Goal: Contribute content: Contribute content

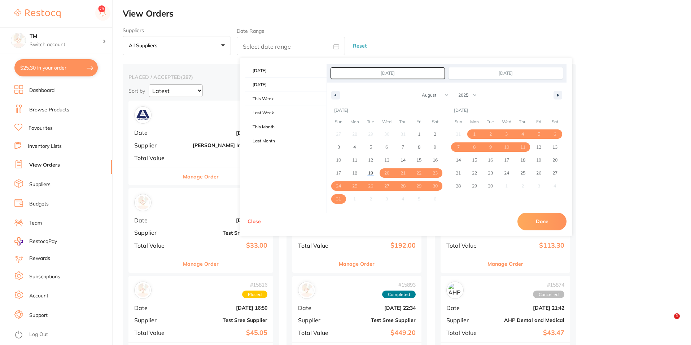
select select "7"
select select "2025"
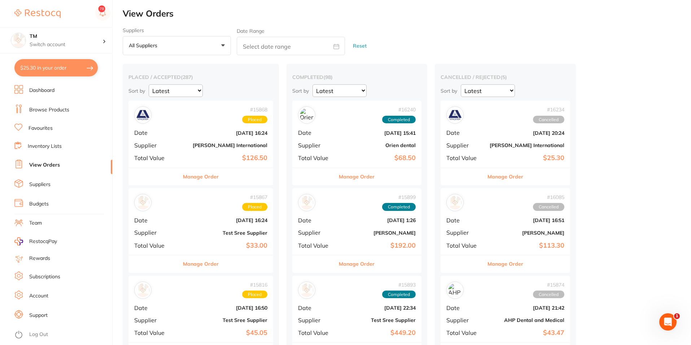
click at [46, 110] on link "Browse Products" at bounding box center [49, 109] width 40 height 7
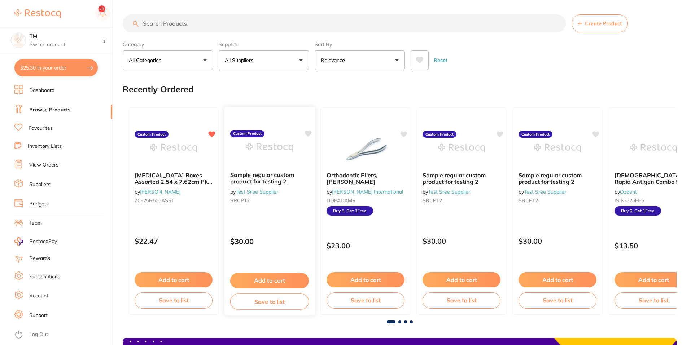
click at [239, 153] on div at bounding box center [270, 148] width 90 height 36
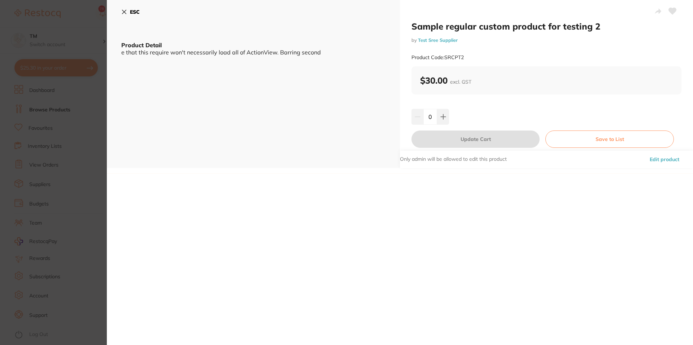
click at [655, 11] on icon at bounding box center [658, 11] width 6 height 6
click at [656, 10] on icon at bounding box center [658, 11] width 6 height 6
click at [125, 10] on icon at bounding box center [124, 12] width 6 height 6
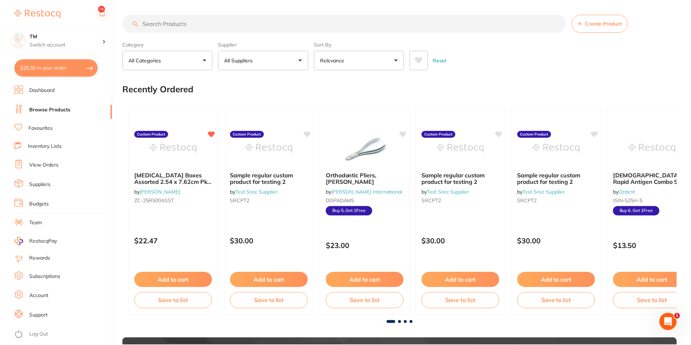
scroll to position [35, 0]
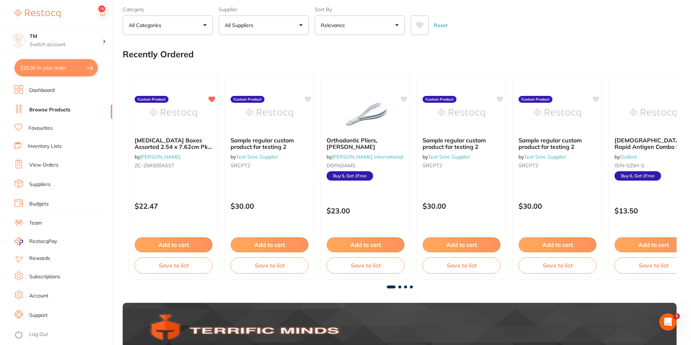
click at [384, 114] on img at bounding box center [365, 113] width 47 height 36
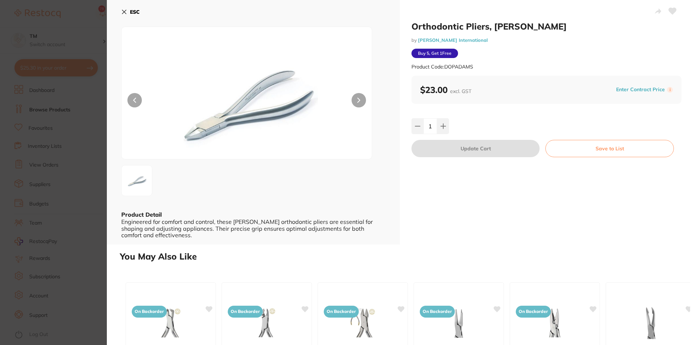
click at [655, 9] on icon at bounding box center [658, 11] width 6 height 6
click at [657, 11] on icon at bounding box center [658, 11] width 6 height 5
click at [670, 6] on button at bounding box center [672, 12] width 18 height 18
click at [671, 12] on icon at bounding box center [673, 11] width 8 height 6
click at [657, 13] on icon at bounding box center [658, 11] width 6 height 5
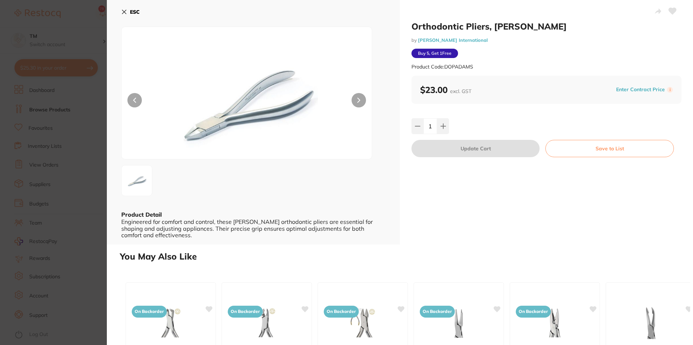
click at [657, 10] on icon at bounding box center [658, 11] width 6 height 5
click at [123, 10] on icon at bounding box center [124, 12] width 6 height 6
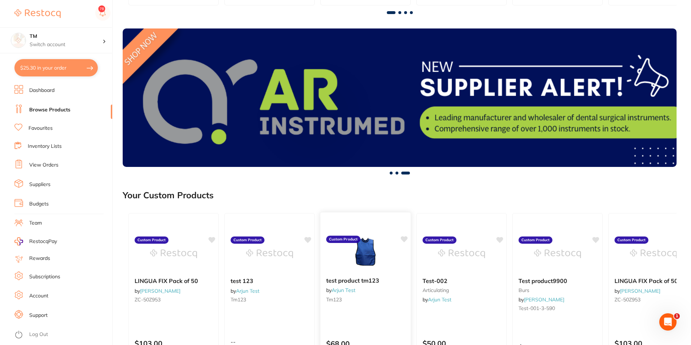
scroll to position [310, 0]
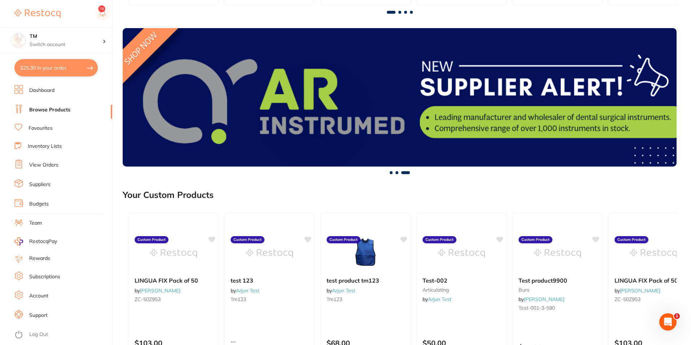
click at [391, 243] on div at bounding box center [366, 254] width 90 height 36
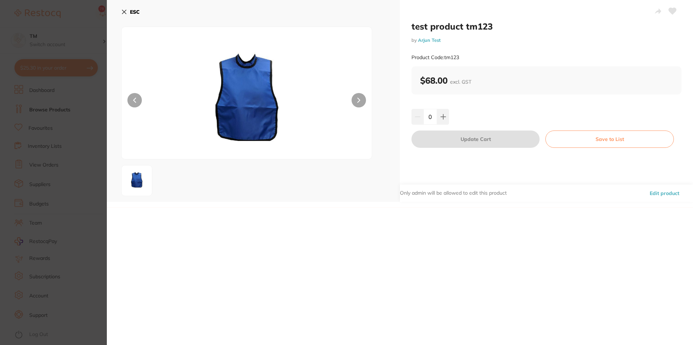
click at [657, 12] on icon at bounding box center [658, 11] width 6 height 5
click at [122, 7] on button "ESC" at bounding box center [130, 12] width 18 height 12
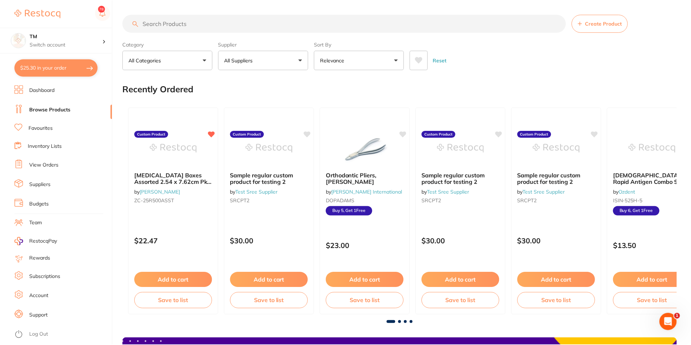
scroll to position [310, 0]
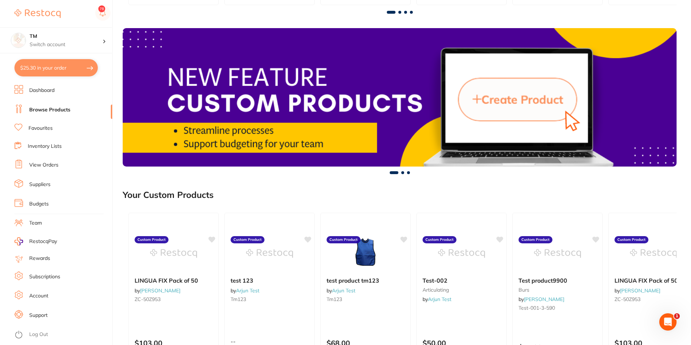
click at [37, 123] on ul "Dashboard Browse Products Favourites Inventory Lists View Orders Suppliers Budg…" at bounding box center [63, 215] width 98 height 260
click at [40, 130] on link "Favourites" at bounding box center [41, 128] width 24 height 7
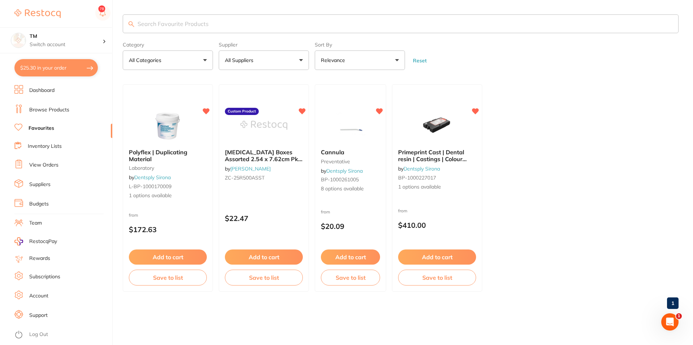
click at [178, 22] on input "search" at bounding box center [401, 23] width 556 height 19
click at [40, 87] on li "Dashboard" at bounding box center [63, 90] width 98 height 11
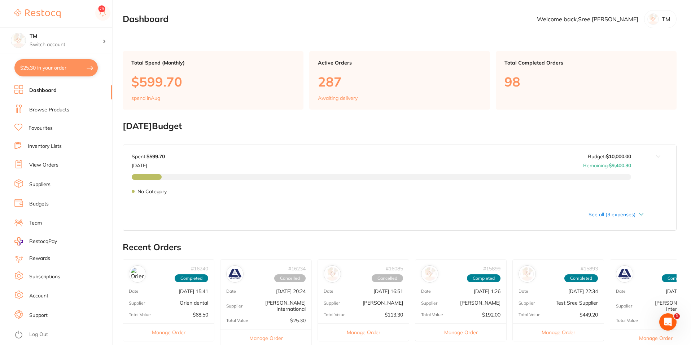
click at [49, 108] on link "Browse Products" at bounding box center [49, 109] width 40 height 7
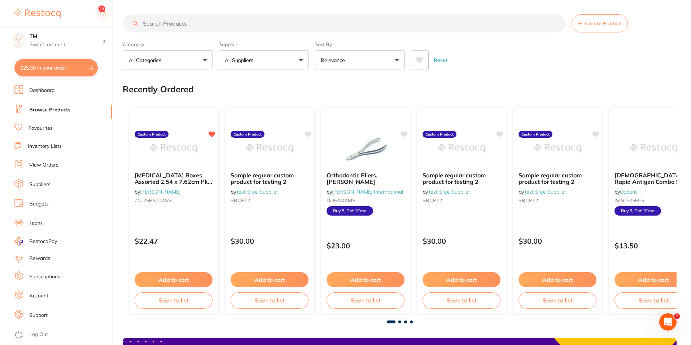
click at [40, 128] on link "Favourites" at bounding box center [41, 128] width 24 height 7
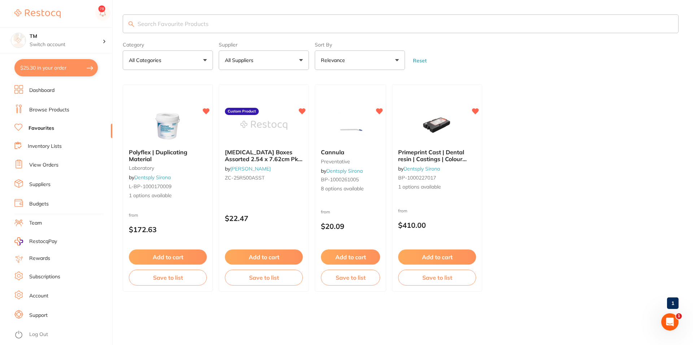
click at [48, 110] on link "Browse Products" at bounding box center [49, 109] width 40 height 7
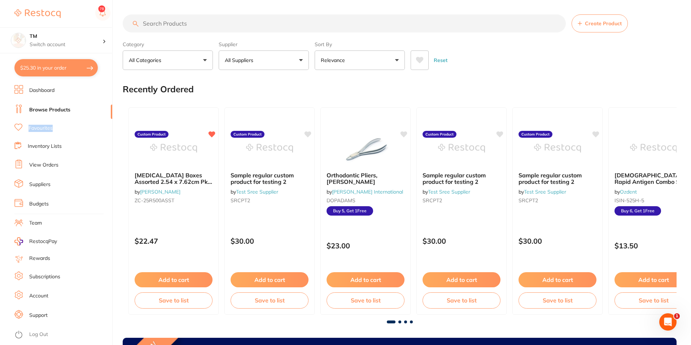
drag, startPoint x: 27, startPoint y: 127, endPoint x: 56, endPoint y: 128, distance: 29.3
click at [56, 128] on li "Favourites" at bounding box center [63, 128] width 98 height 9
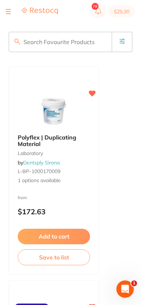
click at [93, 93] on icon at bounding box center [92, 94] width 7 height 6
click at [93, 90] on icon at bounding box center [91, 93] width 7 height 7
click at [122, 39] on icon at bounding box center [122, 41] width 6 height 6
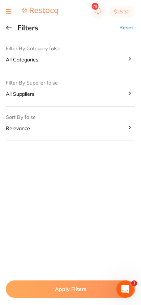
click at [8, 27] on button at bounding box center [9, 28] width 6 height 6
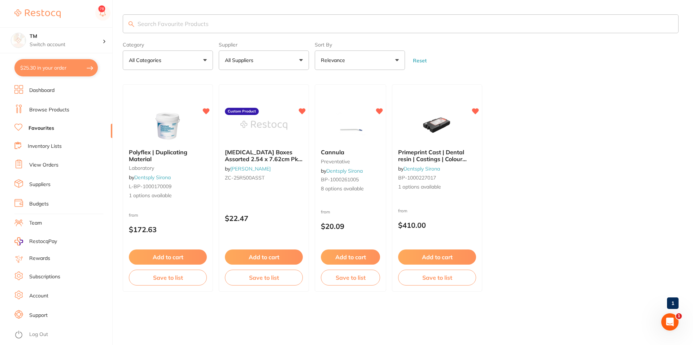
click at [33, 144] on link "Inventory Lists" at bounding box center [45, 146] width 34 height 7
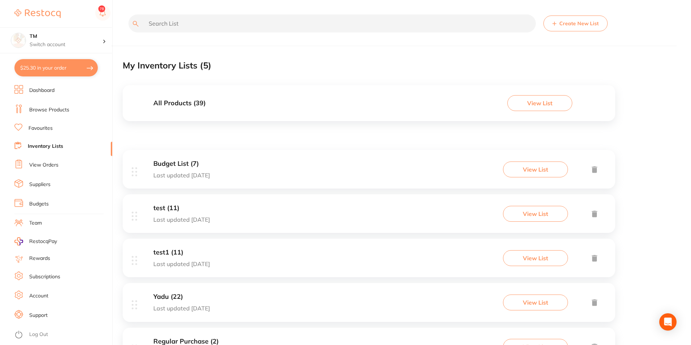
click at [39, 166] on link "View Orders" at bounding box center [43, 165] width 29 height 7
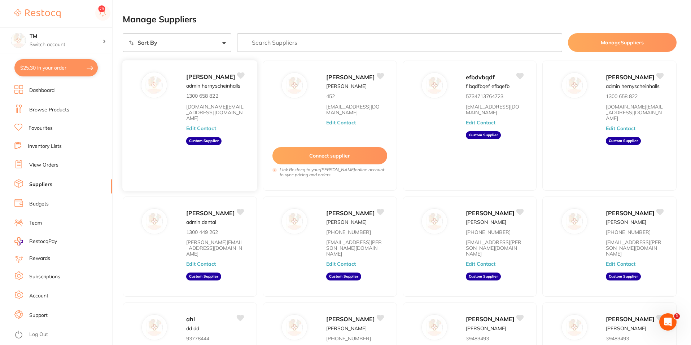
click at [216, 89] on p "admin hernyscheinhalls" at bounding box center [213, 86] width 54 height 6
click at [171, 113] on div "[PERSON_NAME] admin hernyscheinhalls 1300 658 822 [DOMAIN_NAME][EMAIL_ADDRESS][…" at bounding box center [189, 125] width 135 height 131
click at [171, 130] on div "[PERSON_NAME] admin hernyscheinhalls 1300 658 822 [DOMAIN_NAME][EMAIL_ADDRESS][…" at bounding box center [189, 125] width 135 height 131
click at [204, 111] on link "[DOMAIN_NAME][EMAIL_ADDRESS][DOMAIN_NAME]" at bounding box center [215, 113] width 58 height 18
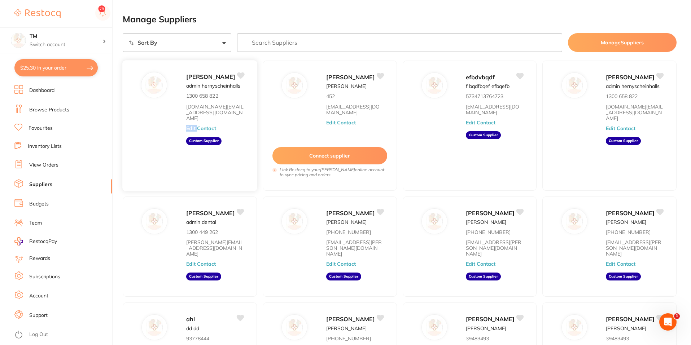
click at [235, 110] on link "[DOMAIN_NAME][EMAIL_ADDRESS][DOMAIN_NAME]" at bounding box center [215, 113] width 58 height 18
click at [236, 160] on div "[PERSON_NAME] admin hernyscheinhalls 1300 658 822 [DOMAIN_NAME][EMAIL_ADDRESS][…" at bounding box center [218, 128] width 64 height 112
click at [327, 154] on button "Connect supplier" at bounding box center [330, 156] width 116 height 18
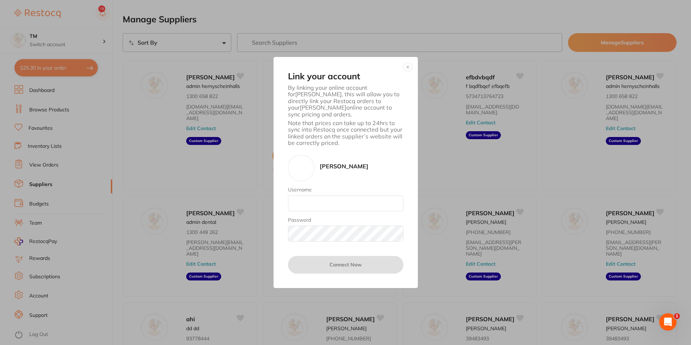
click at [430, 39] on div "Link your account By linking your online account for [PERSON_NAME] , this will …" at bounding box center [345, 172] width 691 height 345
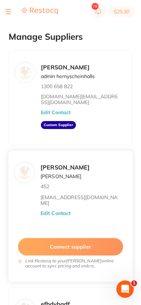
click at [50, 241] on button "Connect supplier" at bounding box center [70, 247] width 105 height 18
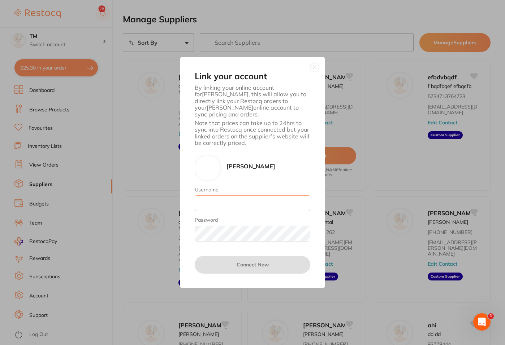
click at [247, 201] on input "Username" at bounding box center [252, 204] width 115 height 16
click at [317, 71] on button "button" at bounding box center [314, 67] width 9 height 9
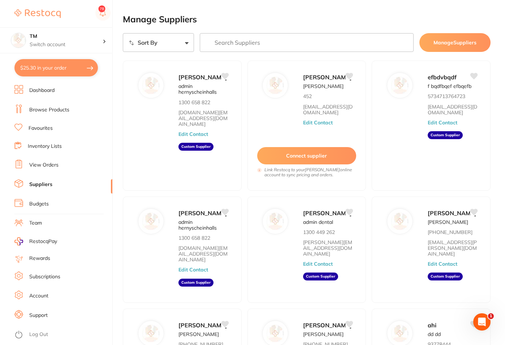
click at [35, 163] on link "View Orders" at bounding box center [43, 165] width 29 height 7
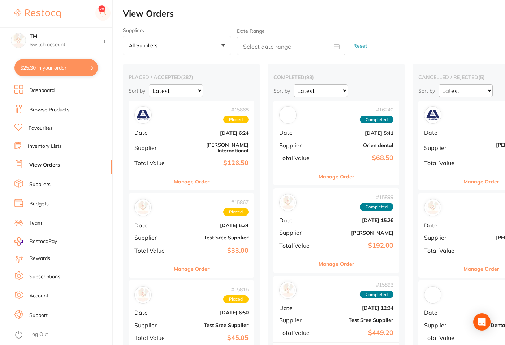
click at [29, 144] on link "Inventory Lists" at bounding box center [45, 146] width 34 height 7
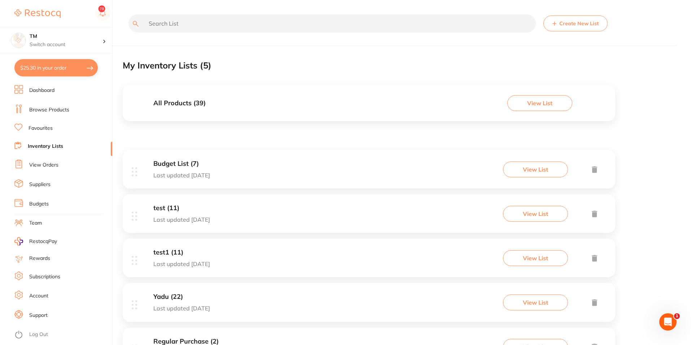
click at [504, 105] on button "View List" at bounding box center [539, 103] width 65 height 16
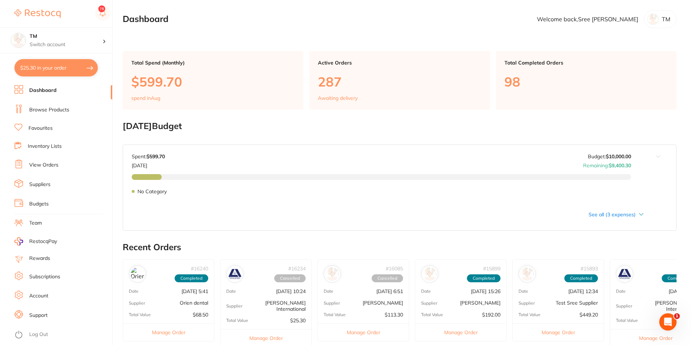
click at [504, 213] on icon at bounding box center [641, 214] width 5 height 3
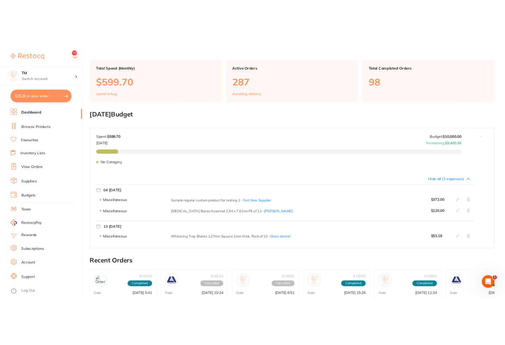
scroll to position [34, 0]
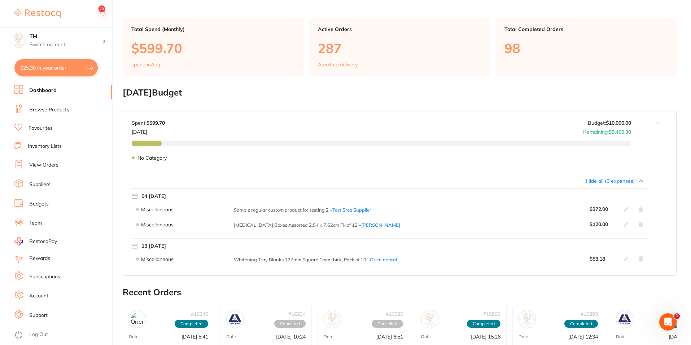
click at [380, 260] on span "Orien dental" at bounding box center [383, 260] width 27 height 6
click at [391, 258] on span "Orien dental" at bounding box center [383, 260] width 27 height 6
click at [357, 205] on div "Miscellaneous Sample regular custom product for testing 2 – Test Sree Supplier …" at bounding box center [390, 209] width 517 height 15
click at [355, 208] on span "Test Sree Supplier" at bounding box center [351, 210] width 39 height 6
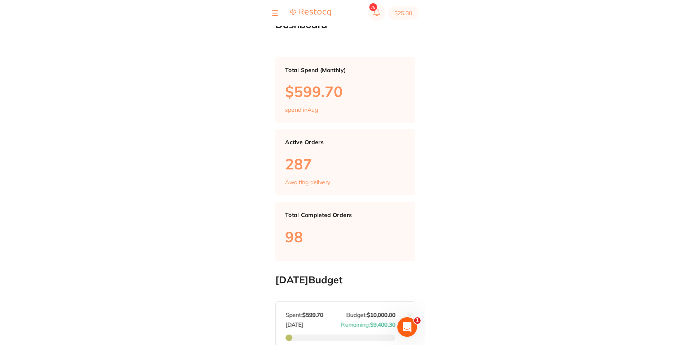
scroll to position [0, 0]
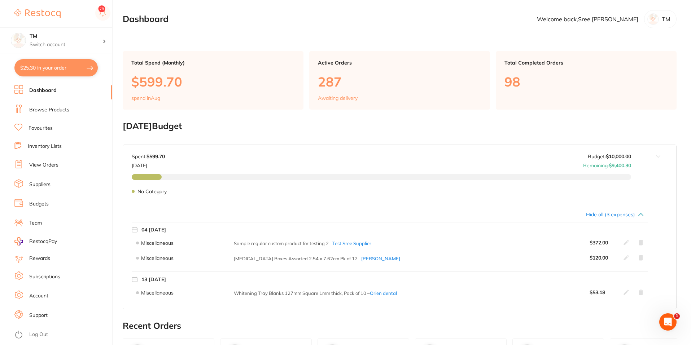
click at [39, 106] on li "Browse Products" at bounding box center [63, 110] width 98 height 11
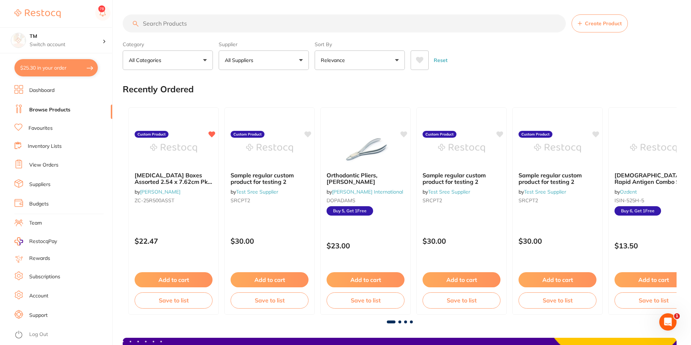
click at [504, 20] on button "Create Product" at bounding box center [600, 23] width 56 height 18
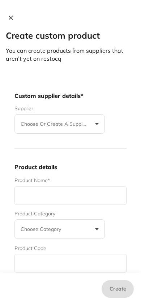
click at [11, 19] on icon at bounding box center [11, 18] width 6 height 6
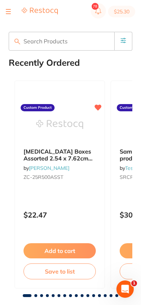
click at [12, 18] on section "$25.30" at bounding box center [70, 11] width 141 height 23
click at [125, 39] on icon at bounding box center [123, 41] width 6 height 6
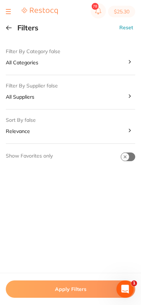
click at [9, 28] on button at bounding box center [9, 28] width 6 height 6
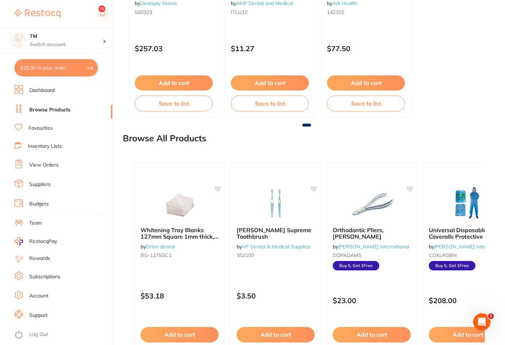
scroll to position [747, 0]
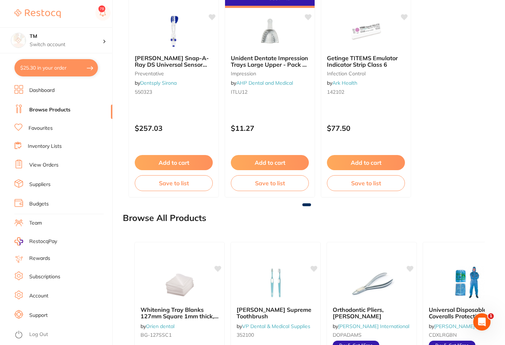
click at [84, 92] on li "Dashboard" at bounding box center [63, 90] width 98 height 11
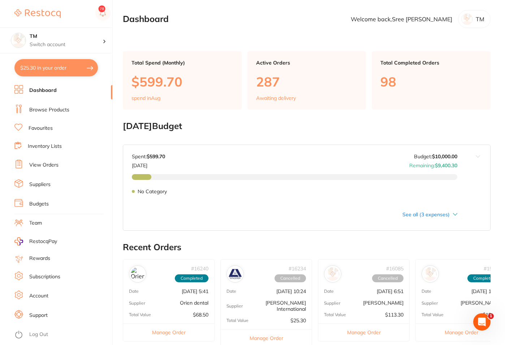
click at [34, 110] on link "Browse Products" at bounding box center [49, 109] width 40 height 7
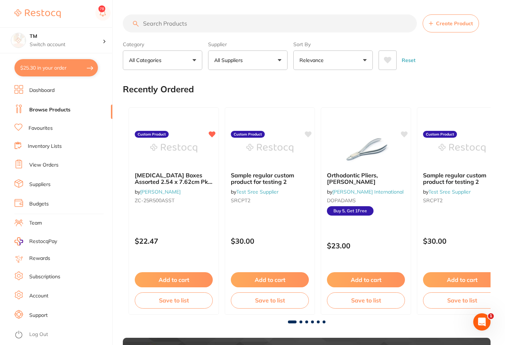
click at [436, 22] on span "Create Product" at bounding box center [454, 24] width 37 height 6
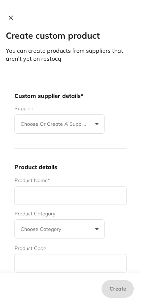
click at [97, 125] on button "Choose or create a supplier" at bounding box center [59, 123] width 90 height 19
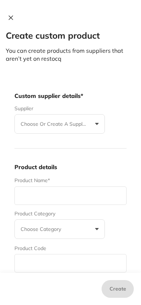
click at [121, 173] on div "Product details Product Name* Product Category Choose Category Articulating Bur…" at bounding box center [70, 242] width 112 height 189
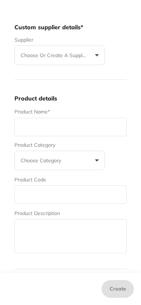
scroll to position [72, 0]
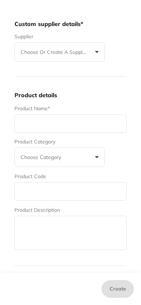
click at [97, 158] on button "Choose Category" at bounding box center [59, 156] width 90 height 19
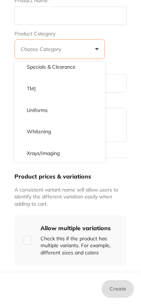
scroll to position [183, 0]
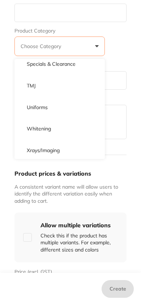
click at [99, 45] on button "Choose Category" at bounding box center [59, 45] width 90 height 19
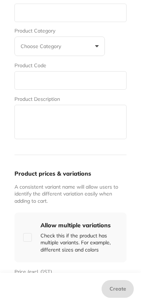
click at [98, 46] on button "Choose Category" at bounding box center [59, 45] width 90 height 19
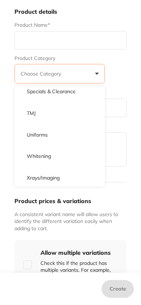
scroll to position [0, 0]
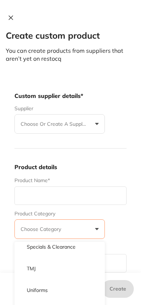
click at [94, 125] on button "Choose or create a supplier" at bounding box center [59, 123] width 90 height 19
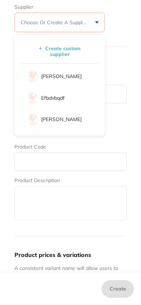
scroll to position [35, 0]
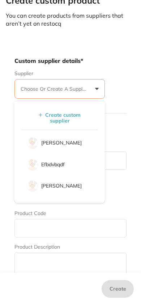
click at [104, 89] on button "Choose or create a supplier" at bounding box center [59, 88] width 90 height 19
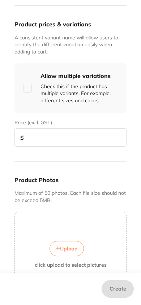
scroll to position [289, 0]
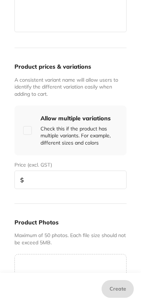
click at [27, 130] on input "checkbox" at bounding box center [27, 130] width 9 height 9
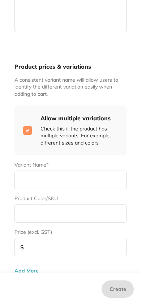
click at [28, 131] on input "checkbox" at bounding box center [27, 130] width 9 height 9
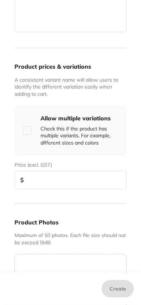
click at [28, 131] on input "checkbox" at bounding box center [27, 130] width 9 height 9
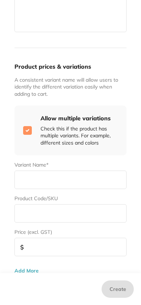
click at [28, 131] on input "checkbox" at bounding box center [27, 130] width 9 height 9
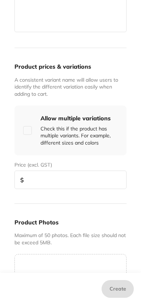
click at [28, 131] on input "checkbox" at bounding box center [27, 130] width 9 height 9
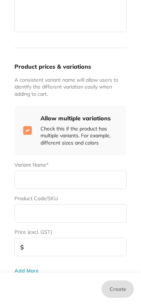
click at [28, 131] on input "checkbox" at bounding box center [27, 130] width 9 height 9
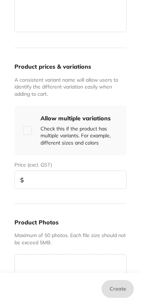
click at [28, 131] on input "checkbox" at bounding box center [27, 130] width 9 height 9
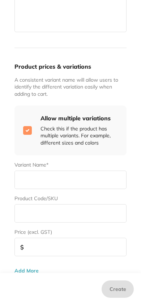
click at [28, 131] on input "checkbox" at bounding box center [27, 130] width 9 height 9
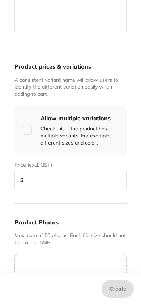
click at [27, 131] on input "checkbox" at bounding box center [27, 130] width 9 height 9
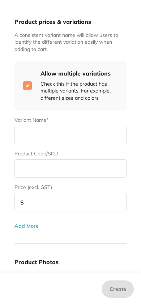
scroll to position [335, 0]
click at [27, 85] on input "checkbox" at bounding box center [27, 85] width 9 height 9
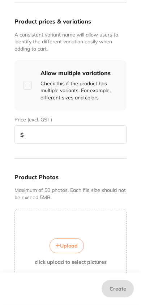
click at [28, 86] on input "checkbox" at bounding box center [27, 85] width 9 height 9
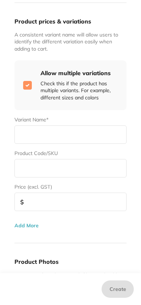
click at [28, 86] on input "checkbox" at bounding box center [27, 85] width 9 height 9
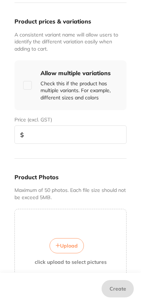
click at [28, 86] on input "checkbox" at bounding box center [27, 85] width 9 height 9
checkbox input "true"
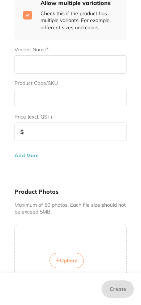
scroll to position [404, 0]
click at [30, 156] on button "Add More" at bounding box center [26, 156] width 24 height 6
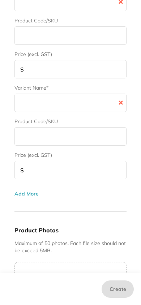
scroll to position [467, 0]
click at [28, 193] on button "Add More" at bounding box center [26, 193] width 24 height 6
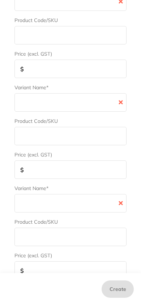
click at [120, 204] on icon at bounding box center [120, 202] width 3 height 3
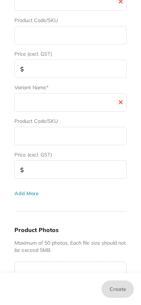
click at [119, 102] on icon at bounding box center [120, 102] width 3 height 3
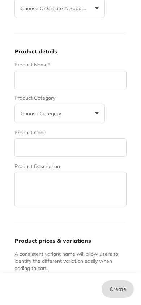
scroll to position [115, 0]
click at [96, 115] on button "Choose Category" at bounding box center [59, 113] width 90 height 19
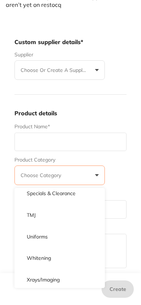
scroll to position [53, 0]
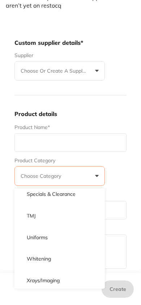
click at [100, 71] on button "Choose or create a supplier" at bounding box center [59, 70] width 90 height 19
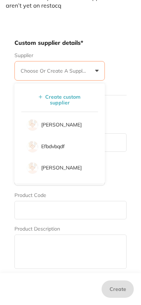
click at [95, 71] on button "Choose or create a supplier" at bounding box center [59, 70] width 90 height 19
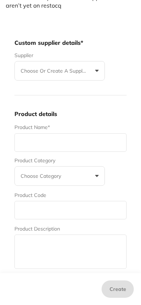
click at [95, 175] on button "Choose Category" at bounding box center [59, 175] width 90 height 19
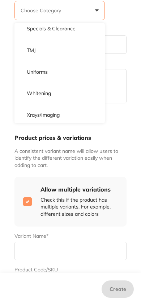
scroll to position [0, 0]
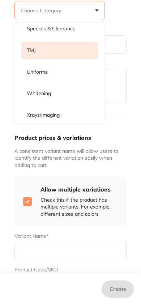
click at [68, 45] on li "TMJ" at bounding box center [59, 50] width 77 height 17
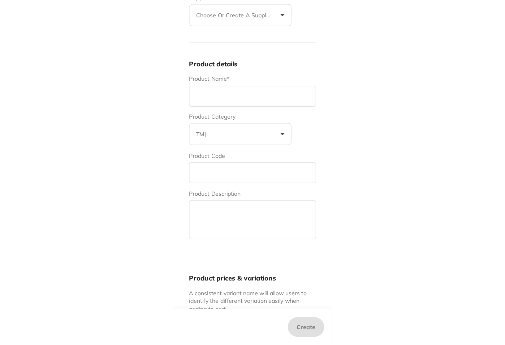
scroll to position [110, 0]
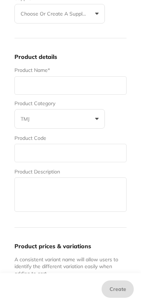
click at [96, 122] on button "TMJ" at bounding box center [59, 118] width 90 height 19
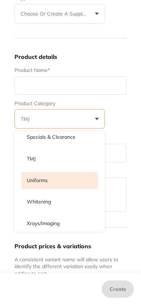
click at [42, 183] on p "Uniforms" at bounding box center [37, 180] width 21 height 7
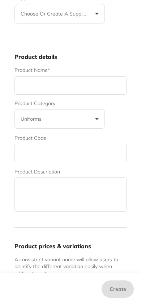
click at [94, 122] on button "uniforms" at bounding box center [59, 118] width 90 height 19
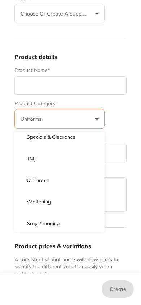
click at [96, 121] on button "uniforms" at bounding box center [59, 118] width 90 height 19
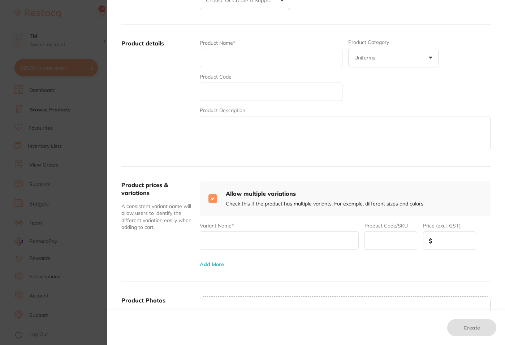
click at [429, 57] on button "uniforms" at bounding box center [393, 57] width 90 height 19
click at [442, 55] on div "Product Name* Product Category uniforms Articulating Burs Cad/Cam Crown & Bridg…" at bounding box center [345, 95] width 291 height 113
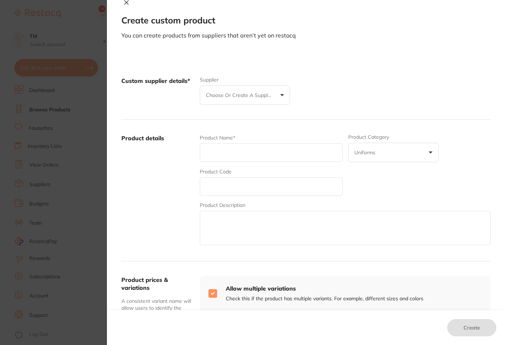
scroll to position [0, 0]
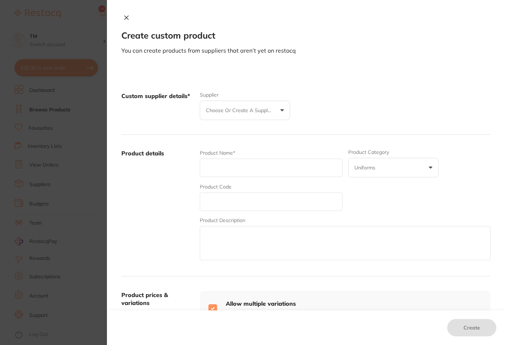
click at [282, 109] on button "Choose or create a supplier" at bounding box center [245, 110] width 90 height 19
